Goal: Task Accomplishment & Management: Complete application form

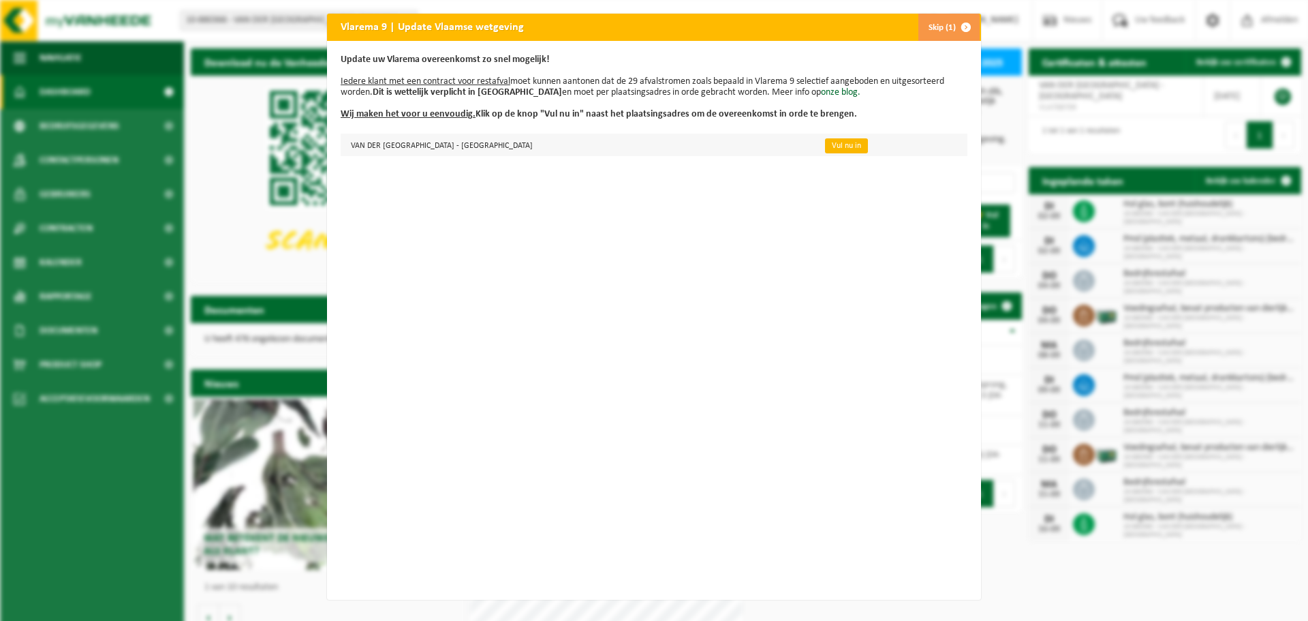
click at [833, 147] on link "Vul nu in" at bounding box center [846, 145] width 43 height 15
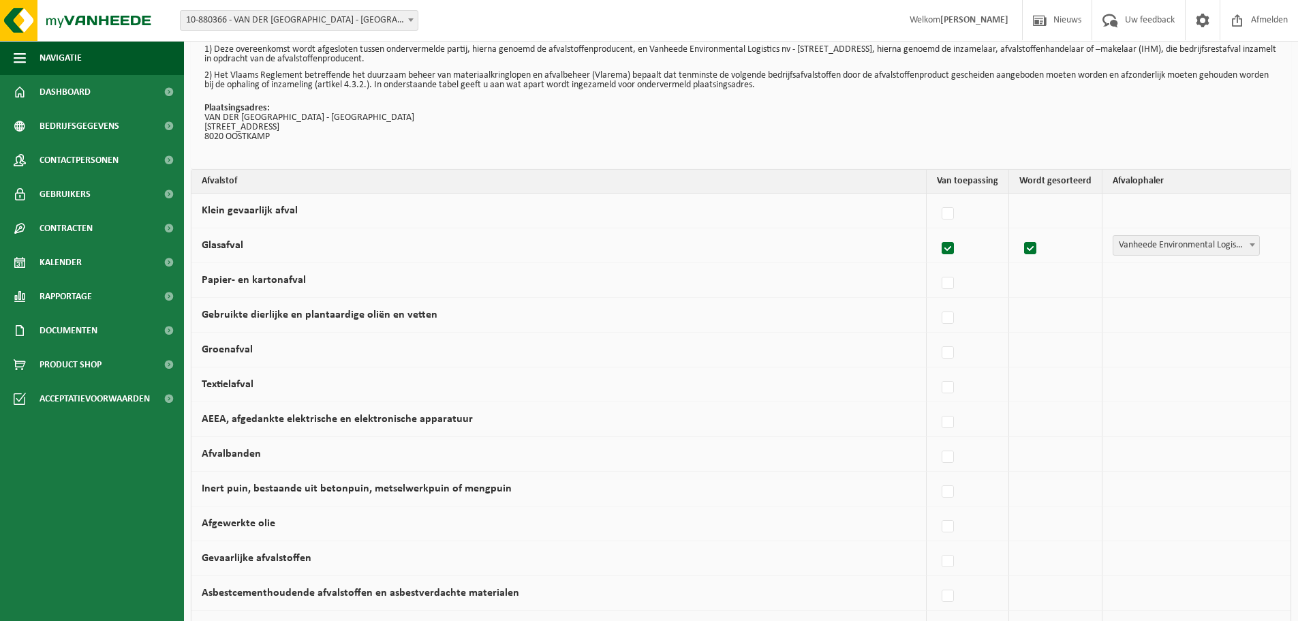
scroll to position [68, 0]
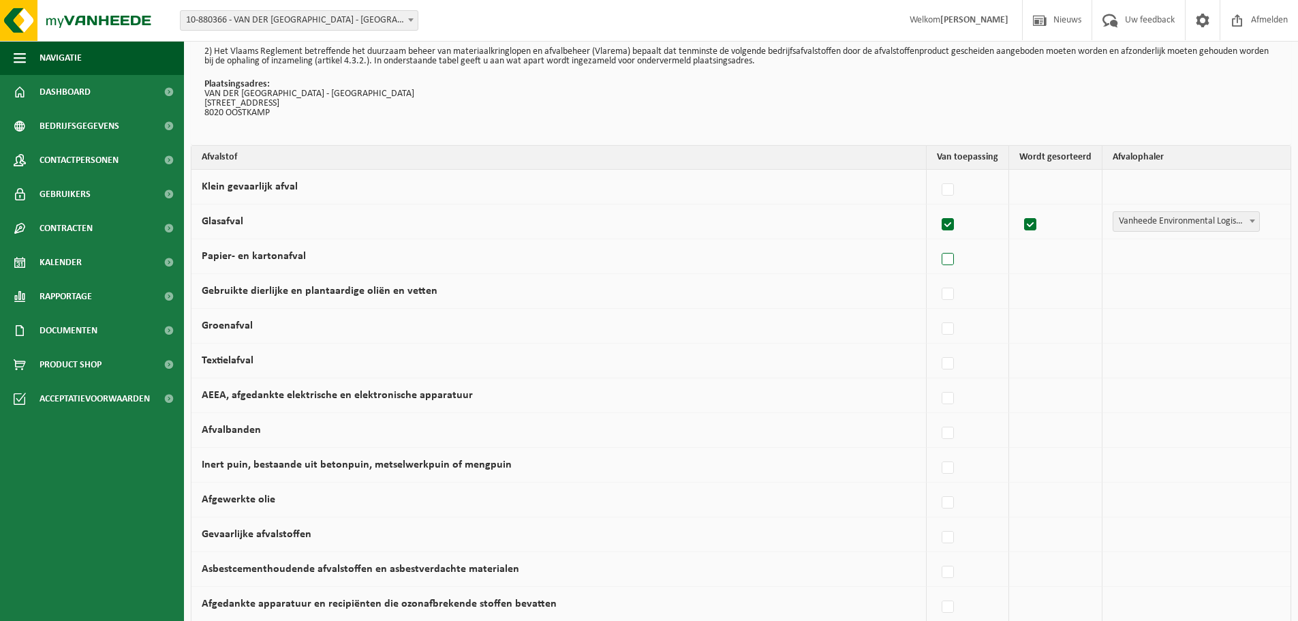
click at [952, 260] on label at bounding box center [948, 259] width 19 height 20
click at [937, 242] on input "Papier- en kartonafval" at bounding box center [936, 242] width 1 height 1
checkbox input "true"
click at [945, 292] on label at bounding box center [944, 294] width 19 height 20
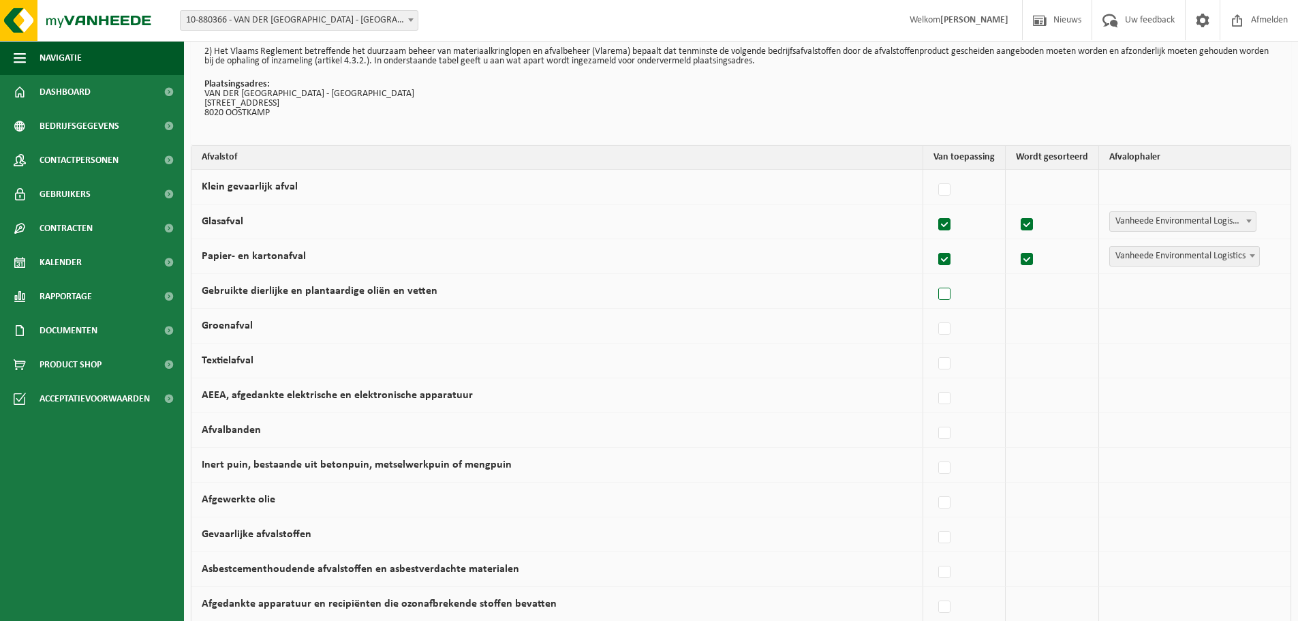
click at [933, 277] on input "Gebruikte dierlijke en plantaardige oliën en vetten" at bounding box center [933, 277] width 1 height 1
checkbox input "true"
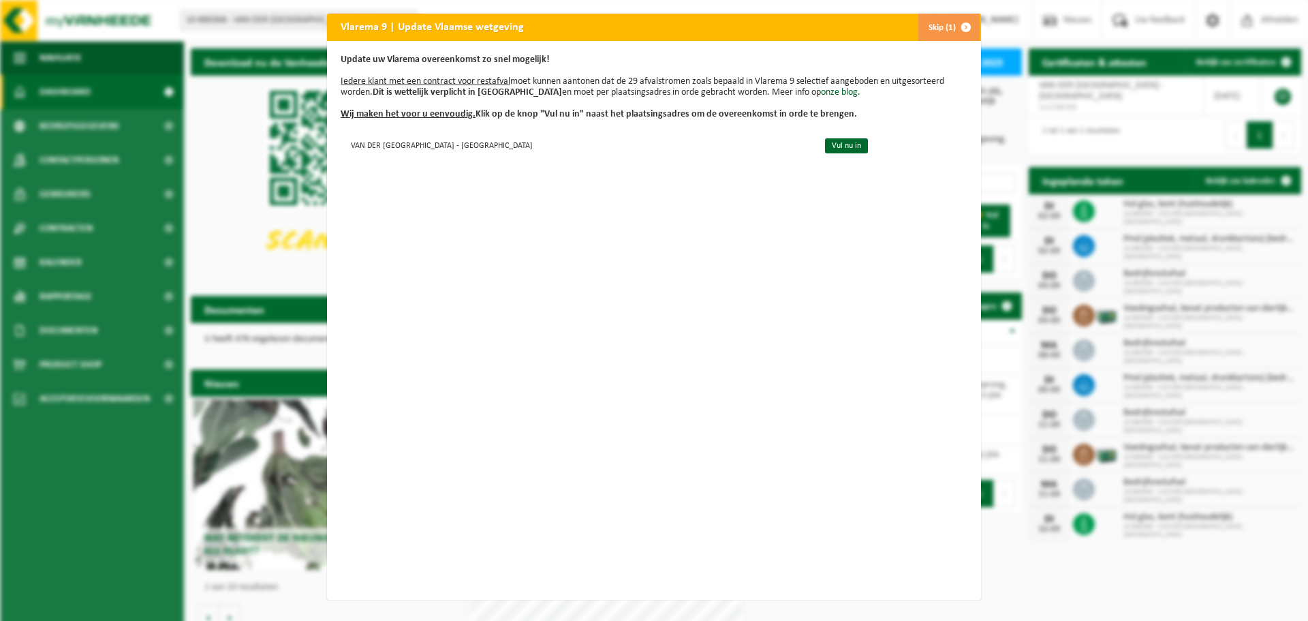
click at [965, 25] on span "button" at bounding box center [965, 27] width 27 height 27
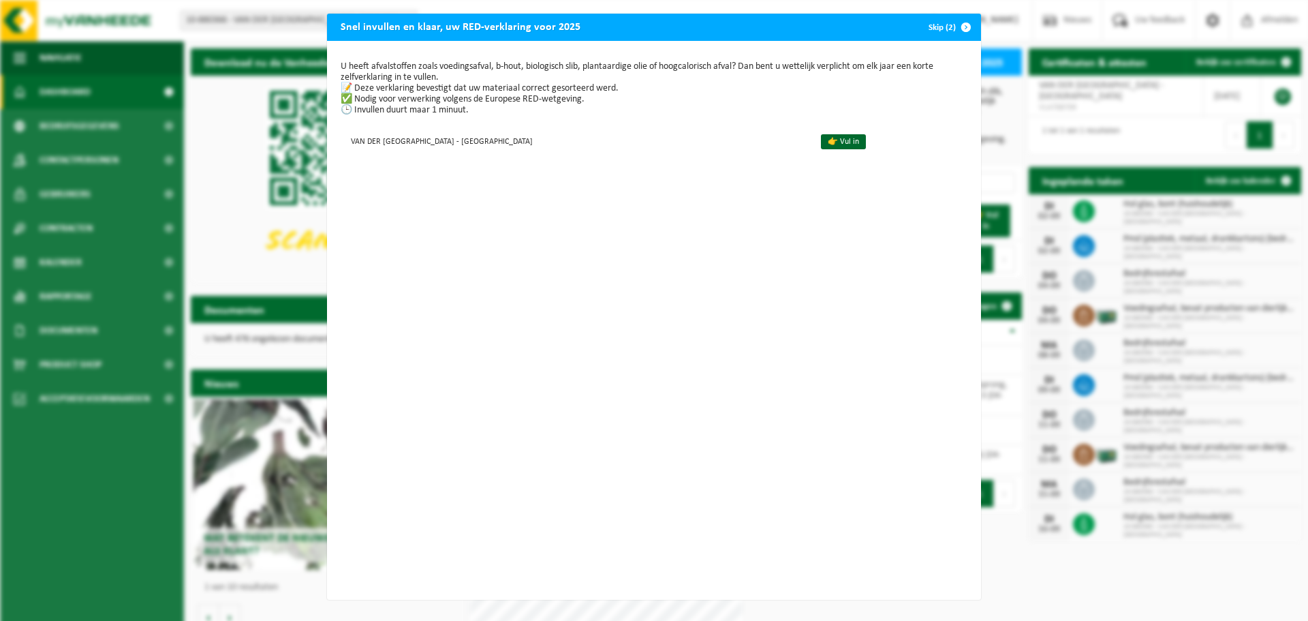
click at [958, 28] on span "button" at bounding box center [965, 27] width 27 height 27
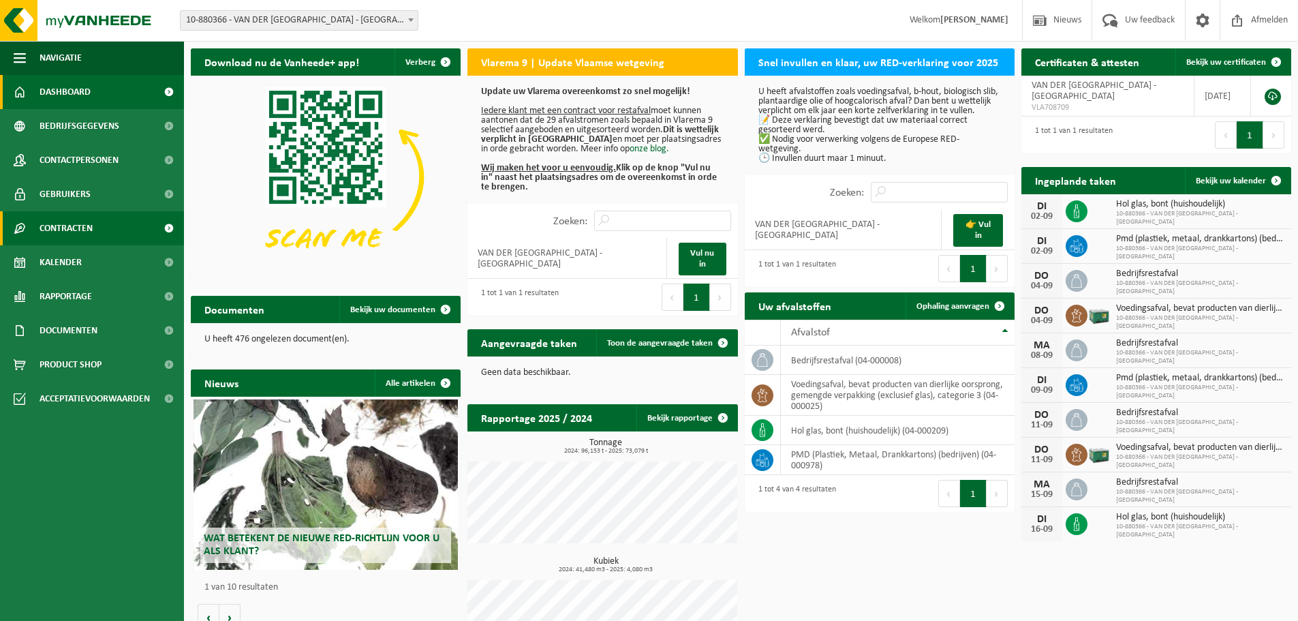
click at [95, 228] on link "Contracten" at bounding box center [92, 228] width 184 height 34
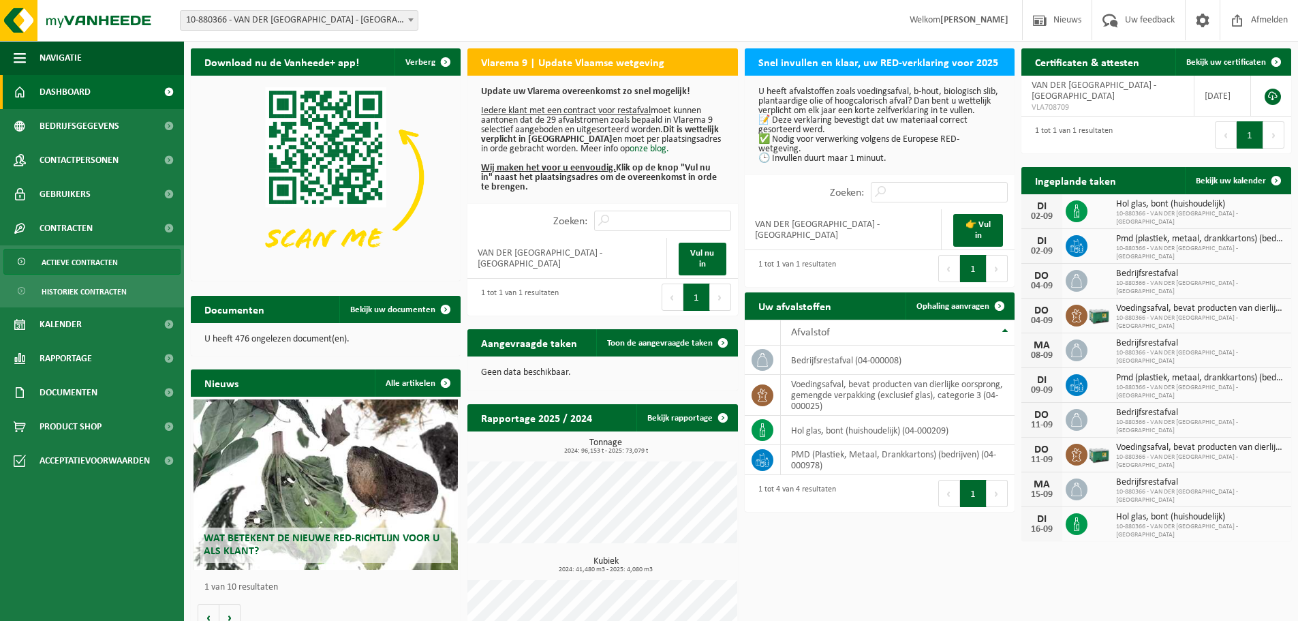
click at [101, 262] on span "Actieve contracten" at bounding box center [80, 262] width 76 height 26
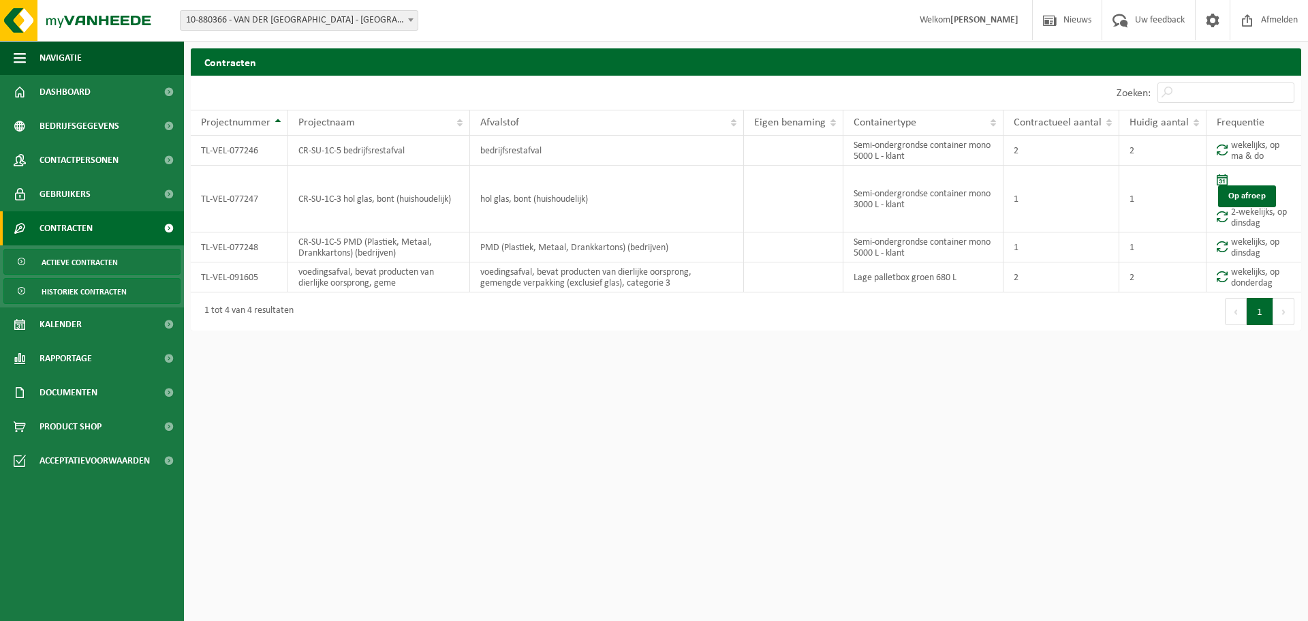
click at [99, 288] on span "Historiek contracten" at bounding box center [84, 292] width 85 height 26
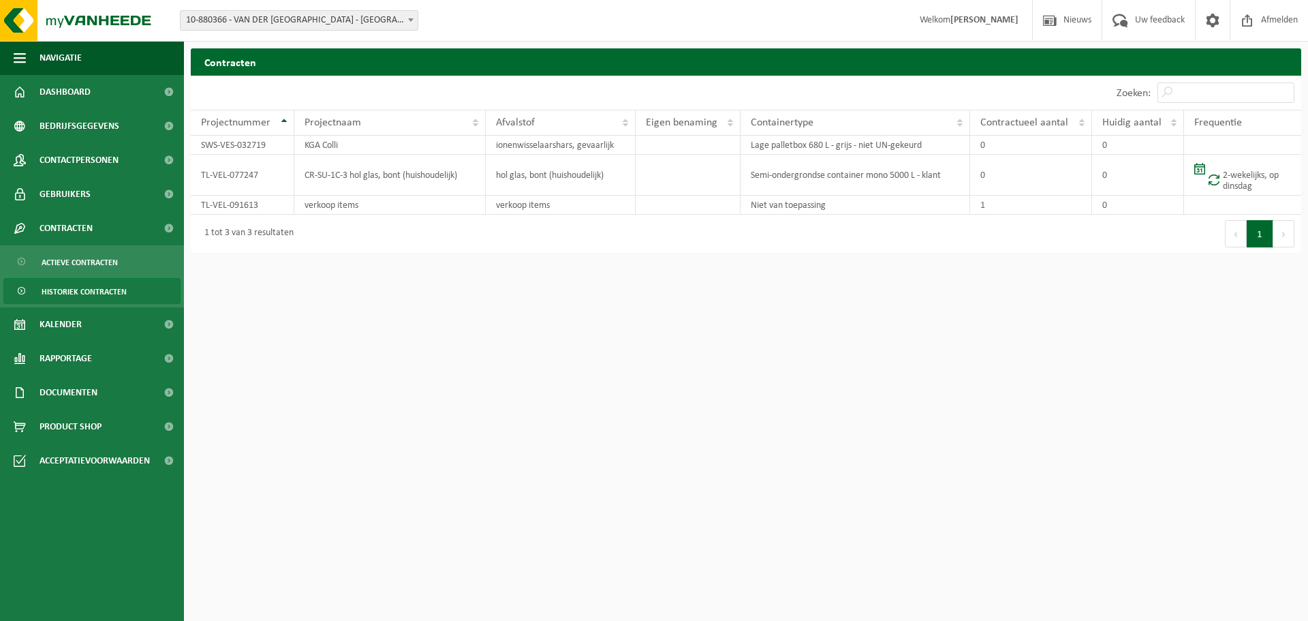
click at [401, 373] on html "Vestiging: 10-880366 - VAN DER VALK HOTEL BRUGGE - OOSTKAMP - OOSTKAMP 10-88036…" at bounding box center [654, 310] width 1308 height 621
click at [72, 326] on span "Kalender" at bounding box center [61, 324] width 42 height 34
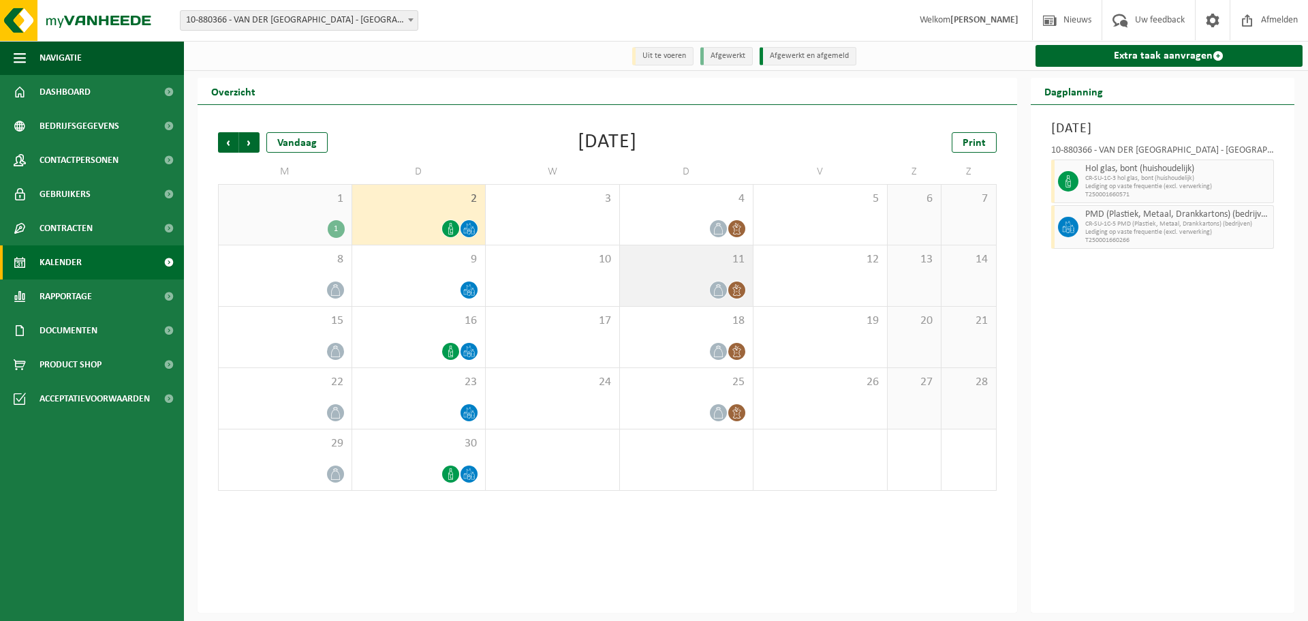
click at [715, 289] on icon at bounding box center [719, 290] width 12 height 12
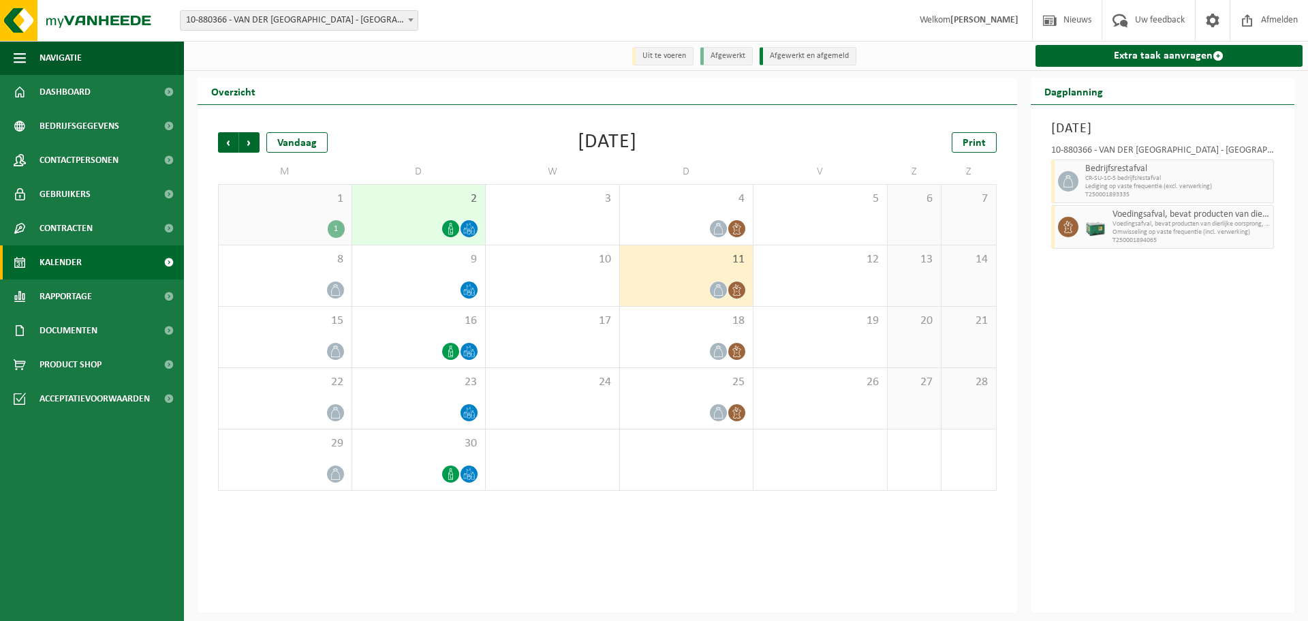
click at [739, 127] on div "Vorige Volgende Vandaag [DATE] Print M D W D V Z Z 1 1 2 3 4 5 6 7 8 9 10 11 12…" at bounding box center [607, 312] width 792 height 386
